Goal: Navigation & Orientation: Find specific page/section

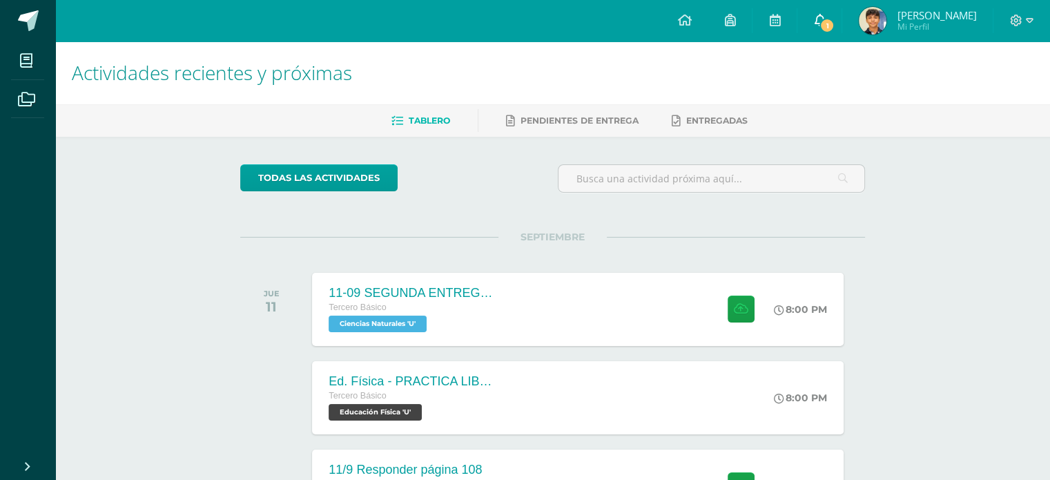
click at [825, 17] on icon at bounding box center [819, 20] width 11 height 12
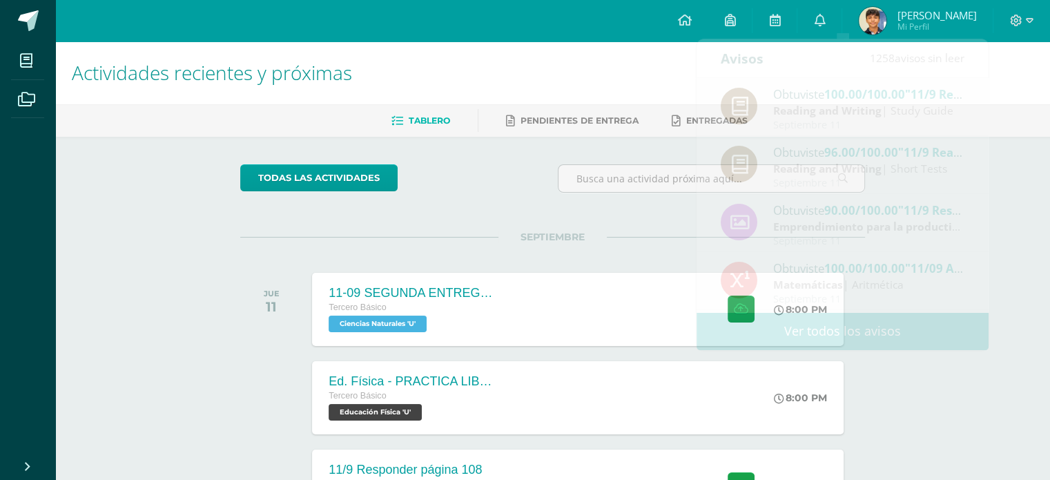
click at [539, 186] on div "todas las Actividades" at bounding box center [553, 183] width 636 height 39
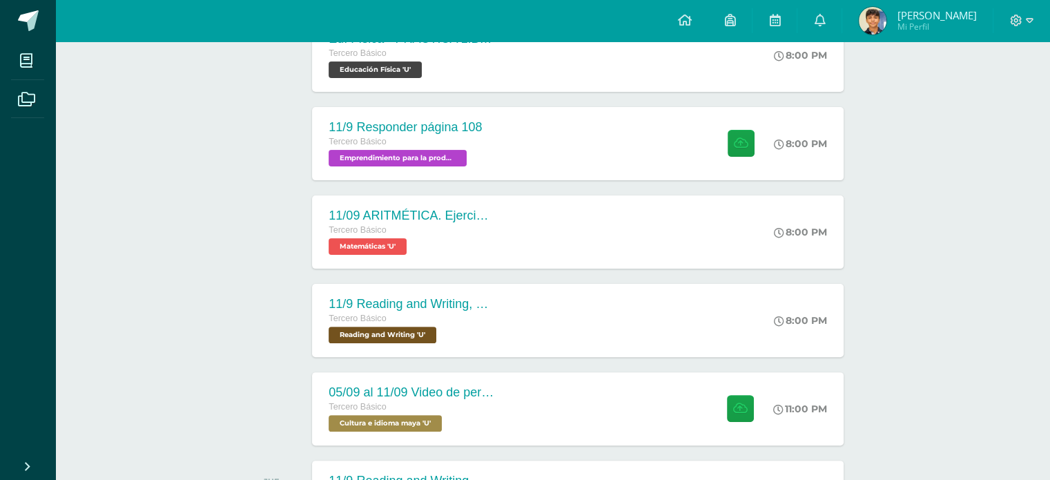
scroll to position [345, 0]
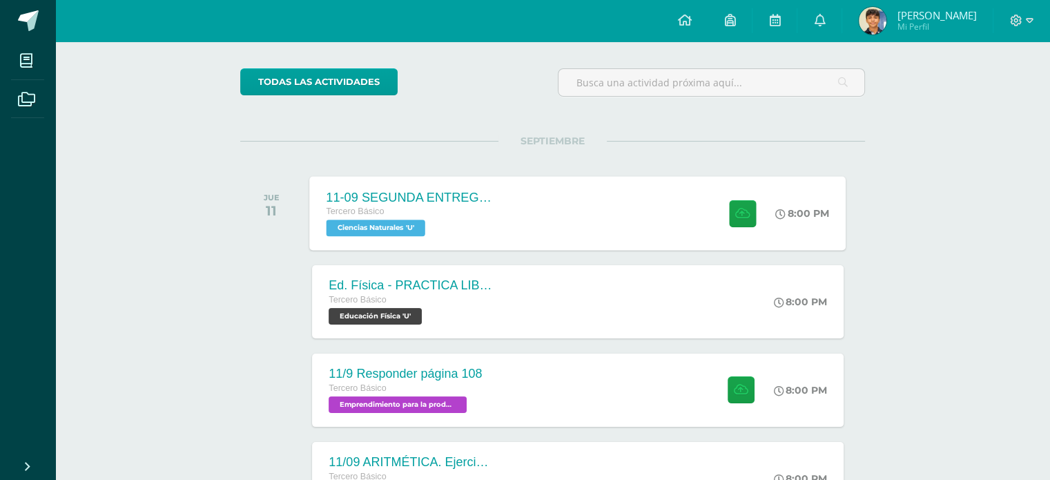
scroll to position [138, 0]
